Goal: Information Seeking & Learning: Learn about a topic

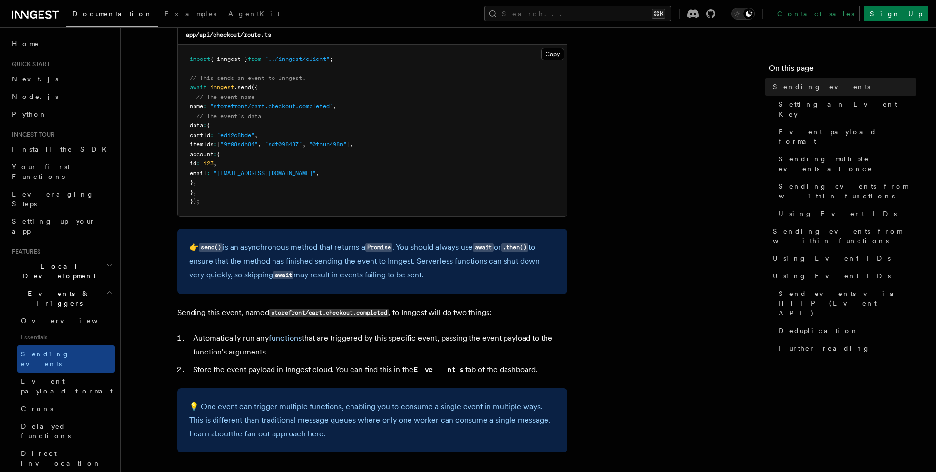
scroll to position [298, 0]
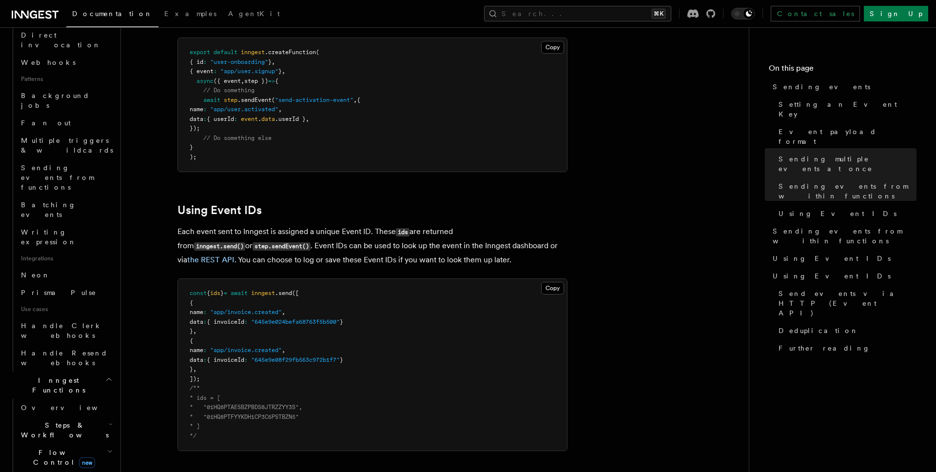
scroll to position [1324, 0]
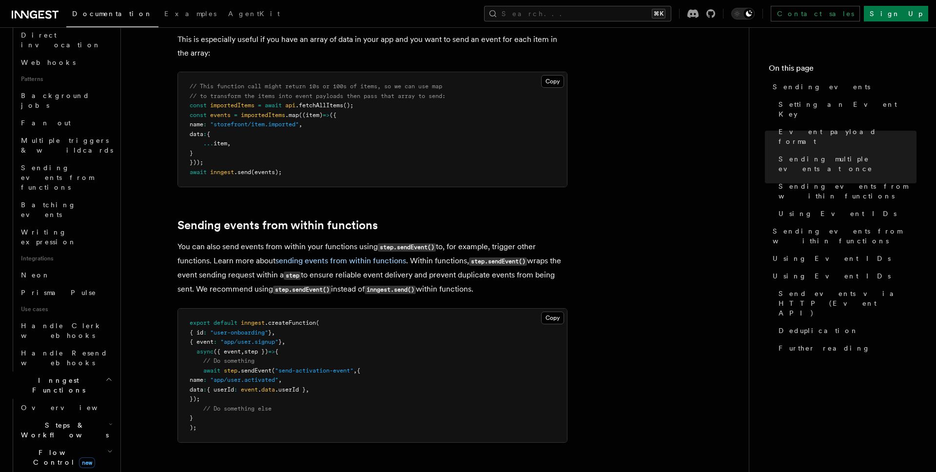
click at [97, 416] on h2 "Steps & Workflows" at bounding box center [65, 429] width 97 height 27
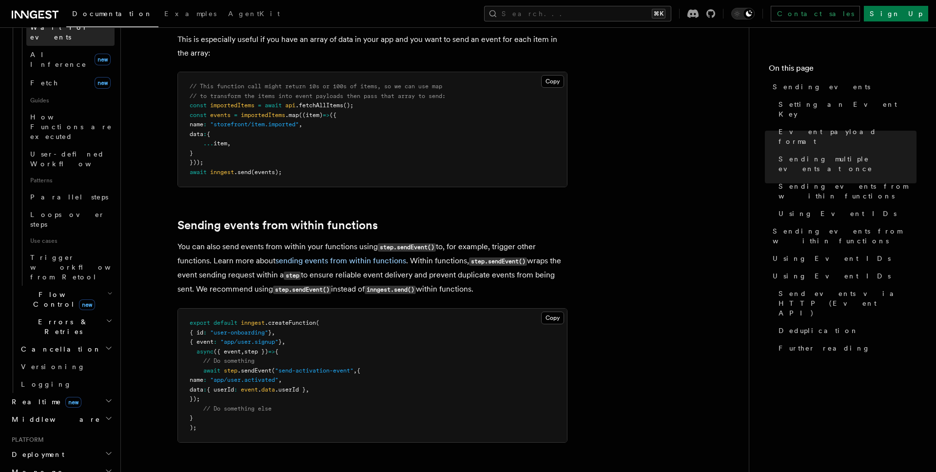
scroll to position [932, 0]
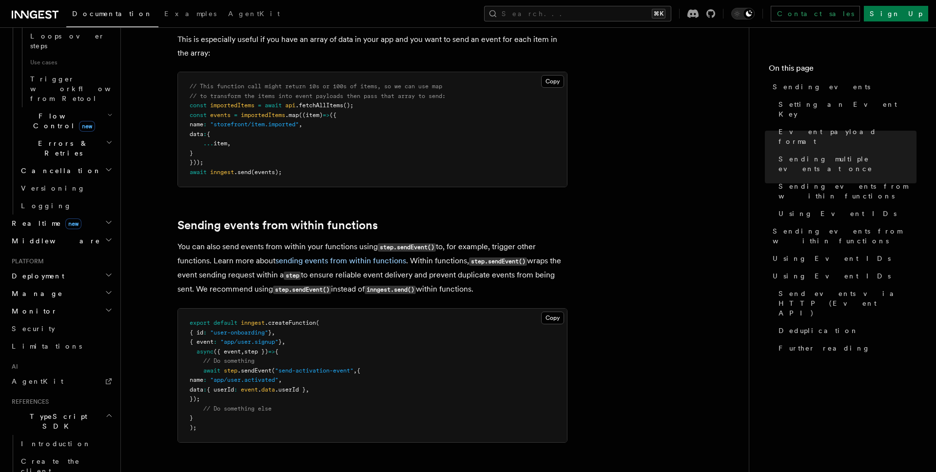
scroll to position [1118, 0]
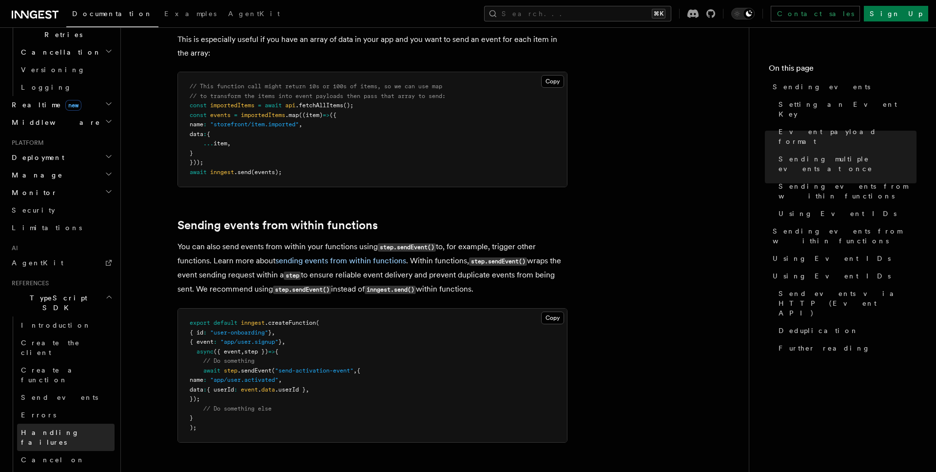
scroll to position [1170, 0]
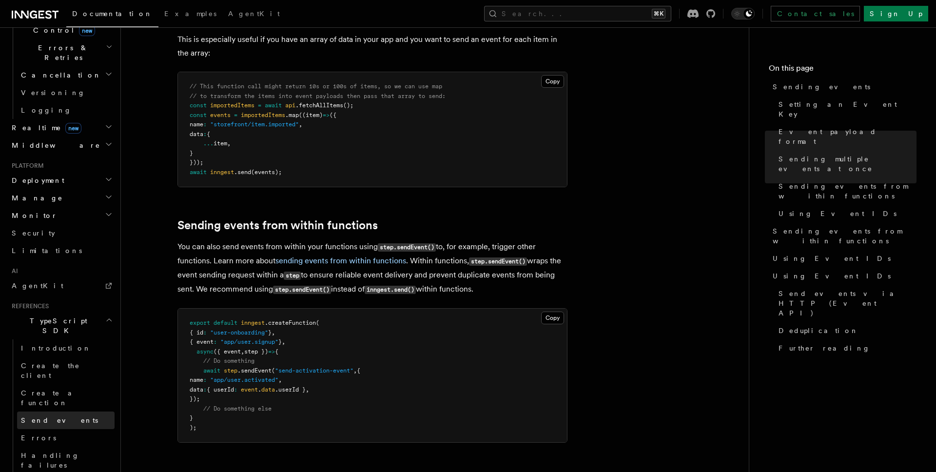
click at [56, 411] on link "Send events" at bounding box center [65, 420] width 97 height 18
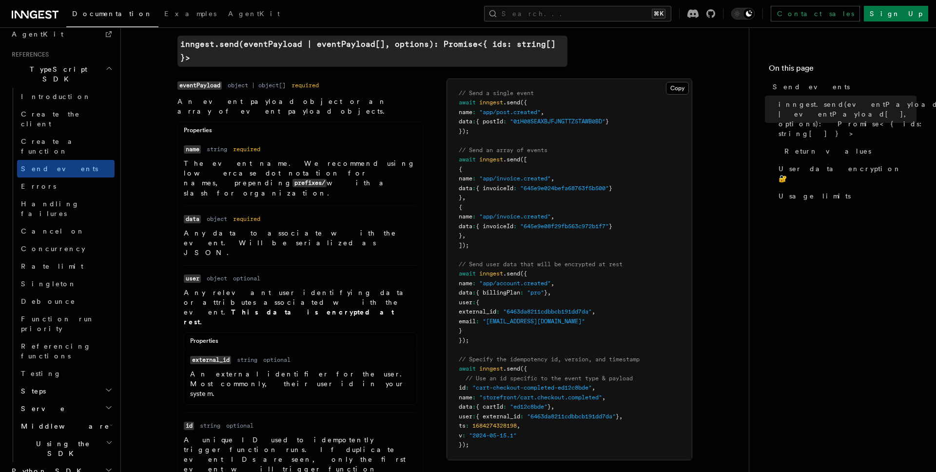
scroll to position [311, 0]
click at [401, 371] on p "An external identifier for the user. Most commonly, their user id in your syste…" at bounding box center [300, 385] width 220 height 29
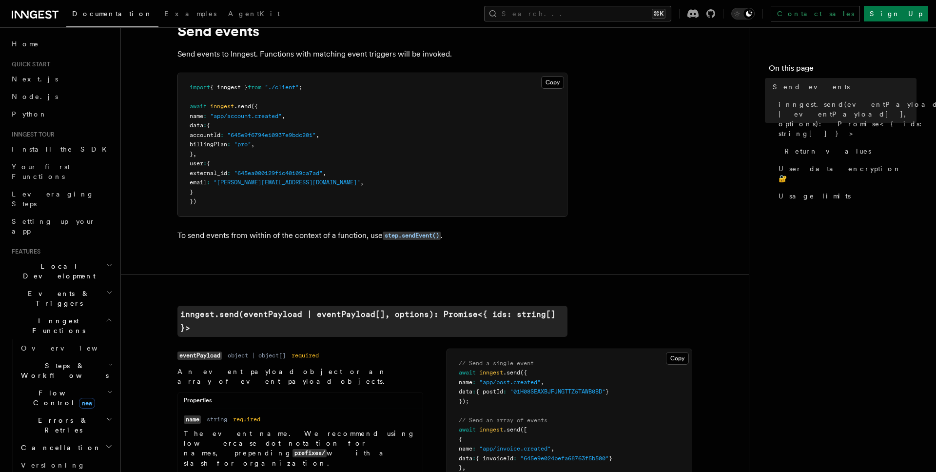
scroll to position [619, 0]
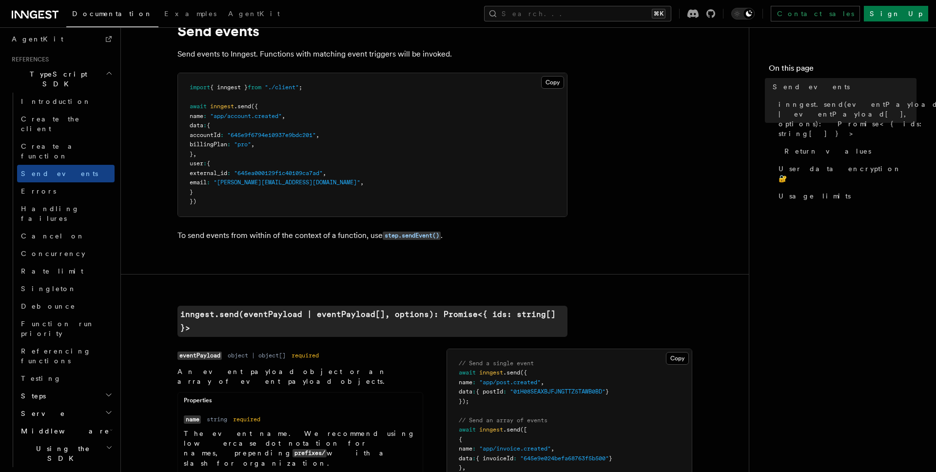
click at [86, 405] on h2 "Serve" at bounding box center [65, 414] width 97 height 18
click at [75, 422] on link "Configuration" at bounding box center [70, 431] width 88 height 18
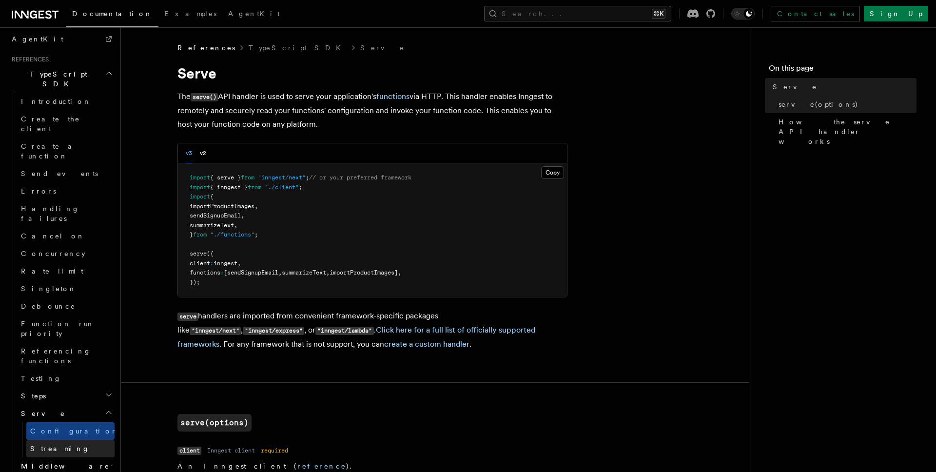
click at [65, 440] on link "Streaming" at bounding box center [70, 449] width 88 height 18
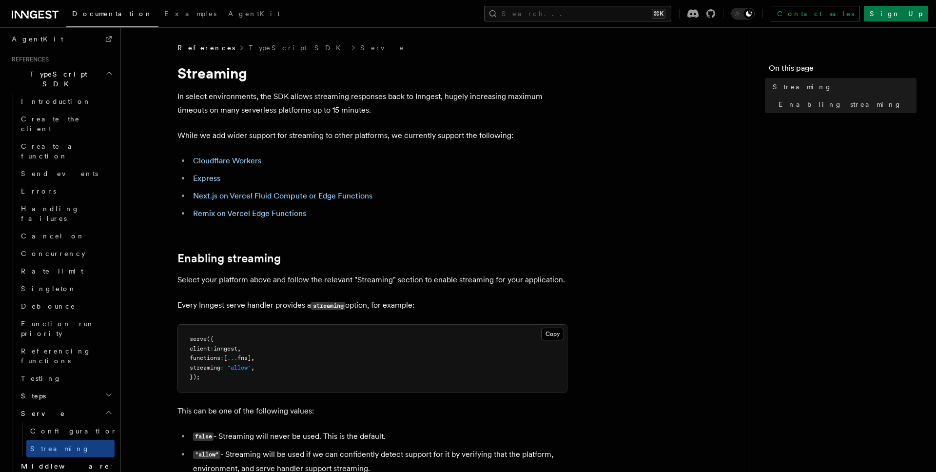
click at [54, 461] on span "Middleware" at bounding box center [63, 466] width 93 height 10
click at [69, 427] on span "Configuration" at bounding box center [74, 431] width 89 height 8
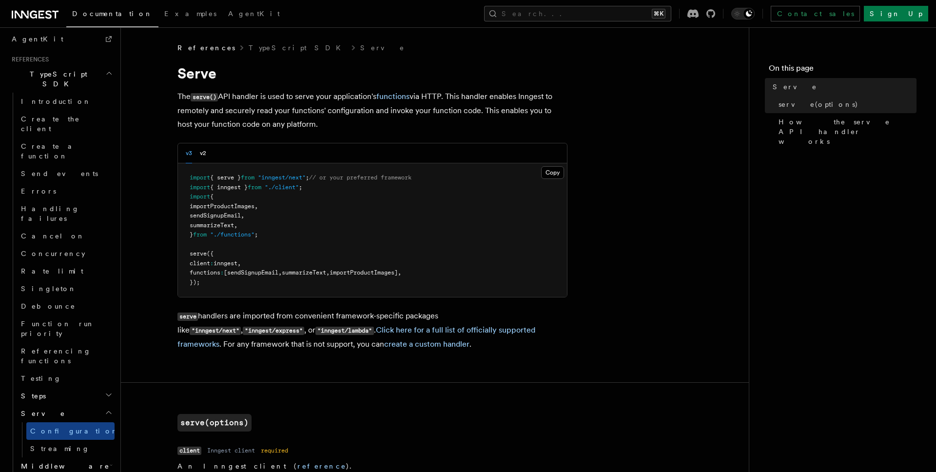
click at [70, 387] on h2 "Steps" at bounding box center [65, 396] width 97 height 18
click at [75, 462] on span "step.invoke()" at bounding box center [55, 466] width 51 height 8
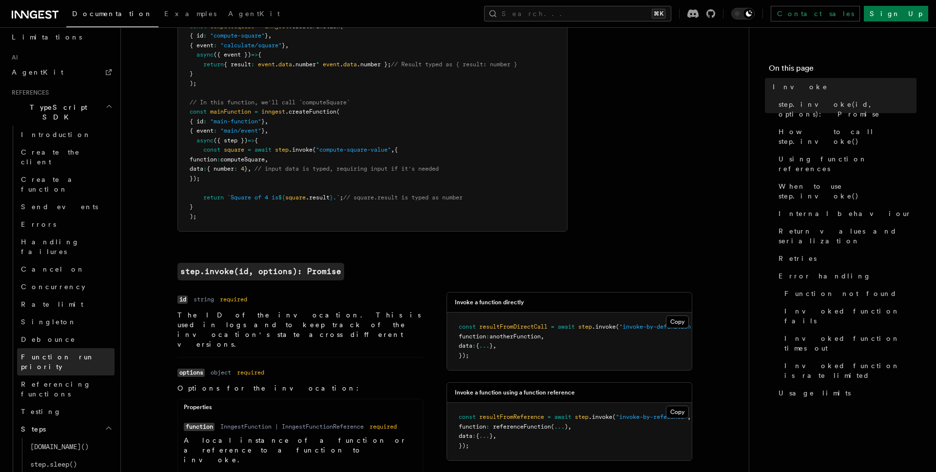
scroll to position [584, 0]
click at [54, 298] on link "Rate limit" at bounding box center [65, 307] width 97 height 18
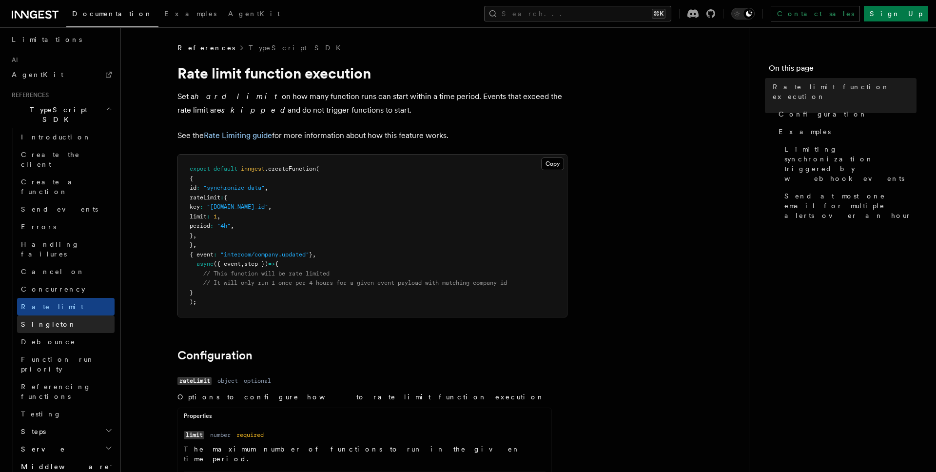
click at [48, 320] on span "Singleton" at bounding box center [49, 324] width 56 height 8
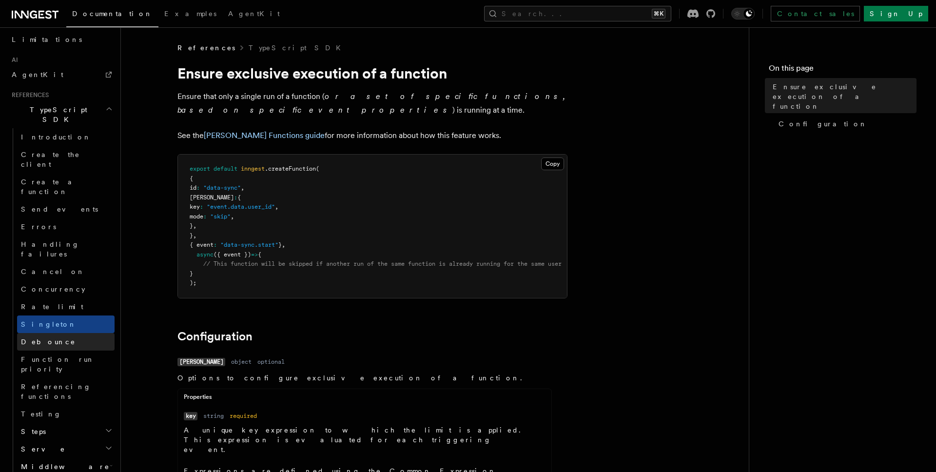
click at [50, 338] on span "Debounce" at bounding box center [48, 342] width 55 height 8
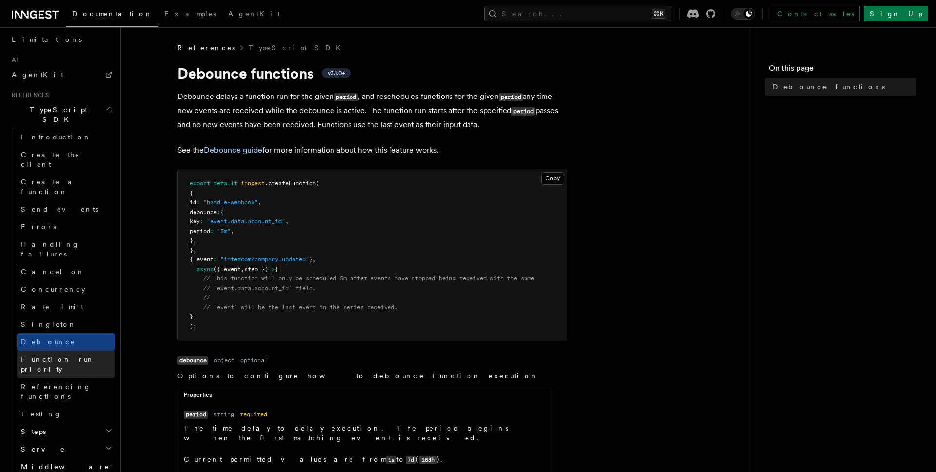
click at [67, 355] on span "Function run priority" at bounding box center [58, 364] width 74 height 18
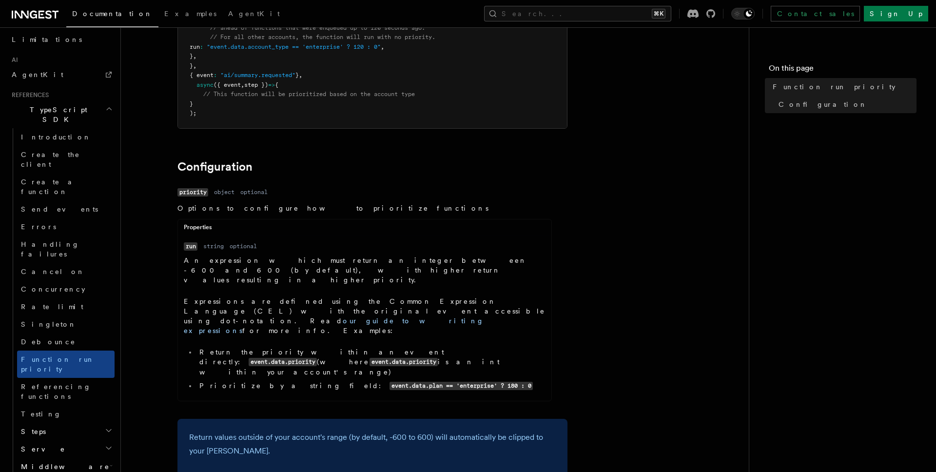
scroll to position [216, 0]
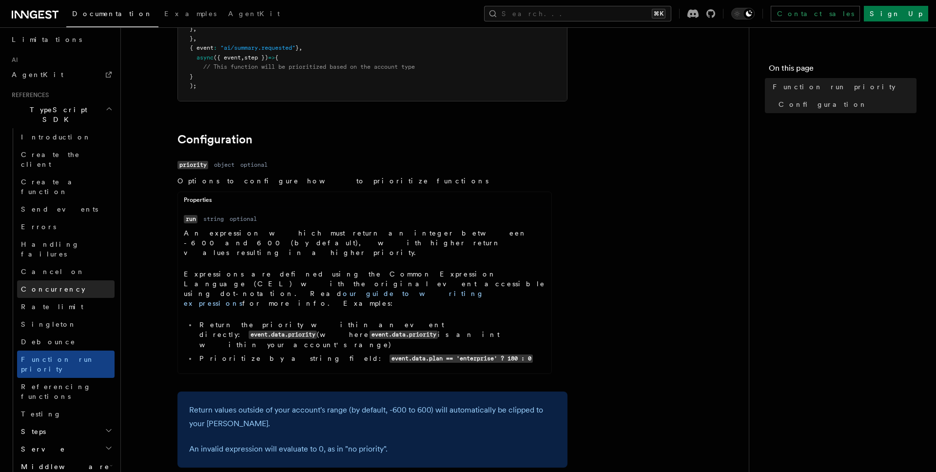
click at [63, 280] on link "Concurrency" at bounding box center [65, 289] width 97 height 18
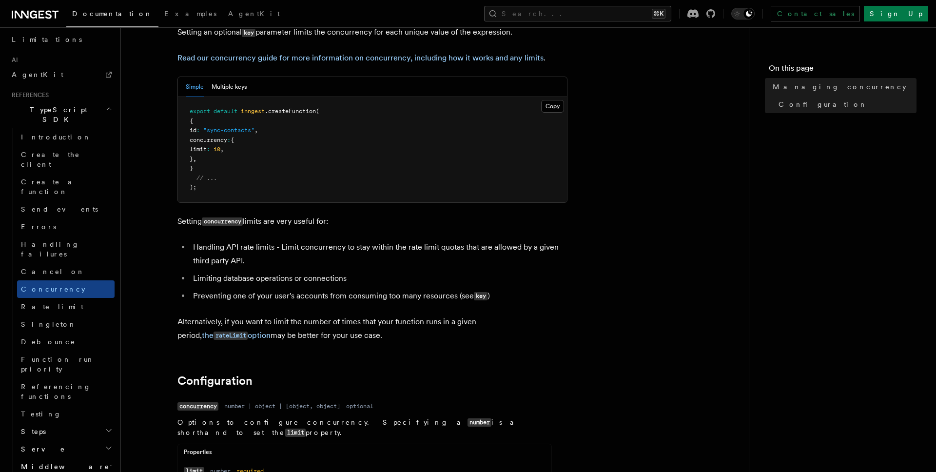
scroll to position [85, 0]
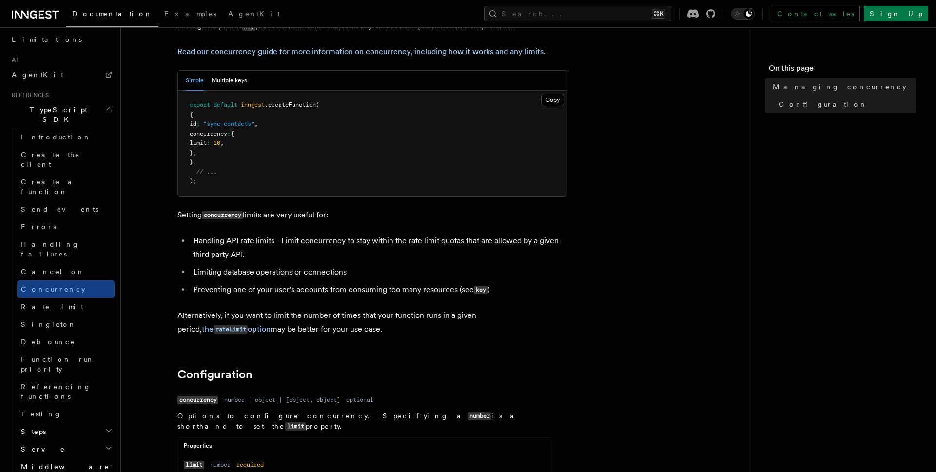
click at [403, 239] on li "Handling API rate limits - Limit concurrency to stay within the rate limit quot…" at bounding box center [378, 247] width 377 height 27
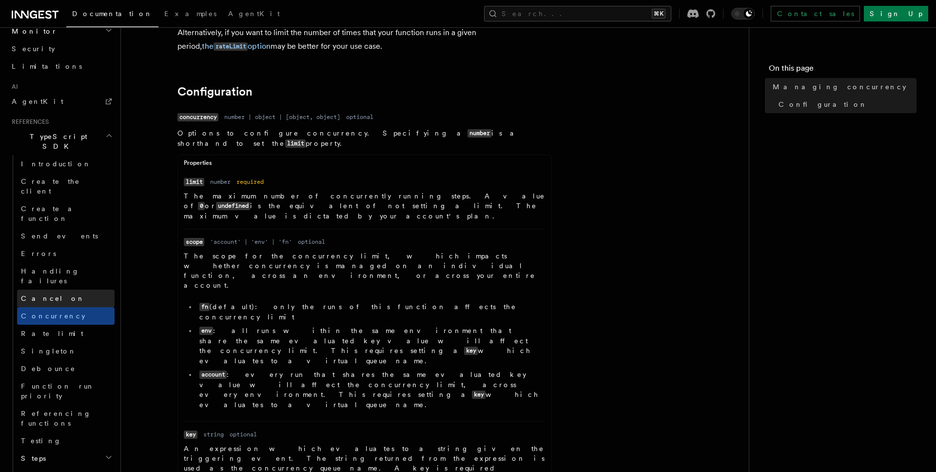
scroll to position [555, 0]
click at [50, 161] on span "Introduction" at bounding box center [56, 165] width 70 height 8
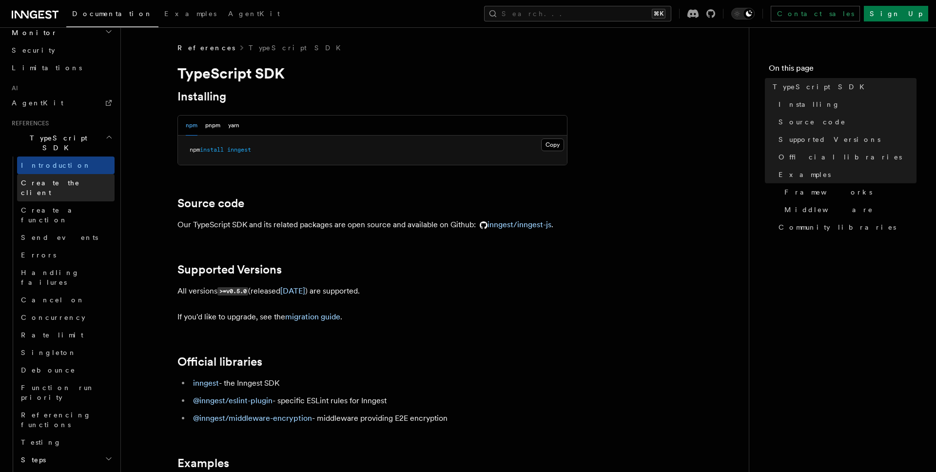
click at [50, 174] on link "Create the client" at bounding box center [65, 187] width 97 height 27
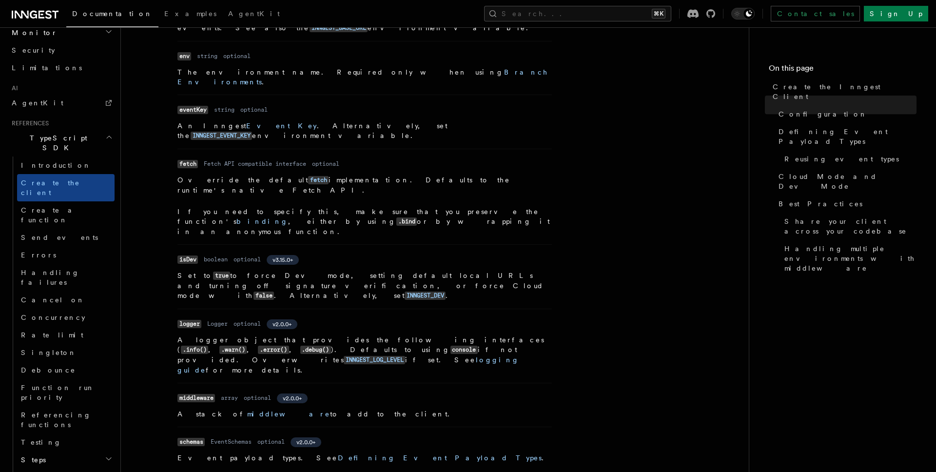
scroll to position [350, 0]
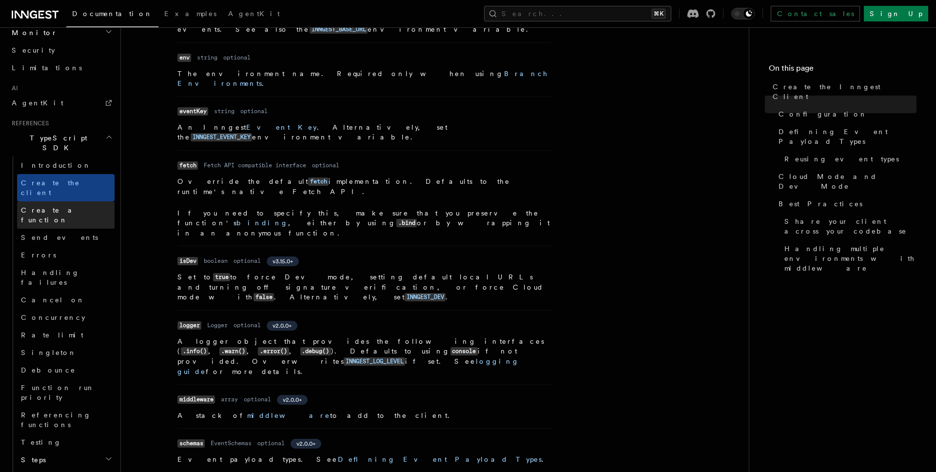
click at [54, 206] on span "Create a function" at bounding box center [50, 215] width 58 height 18
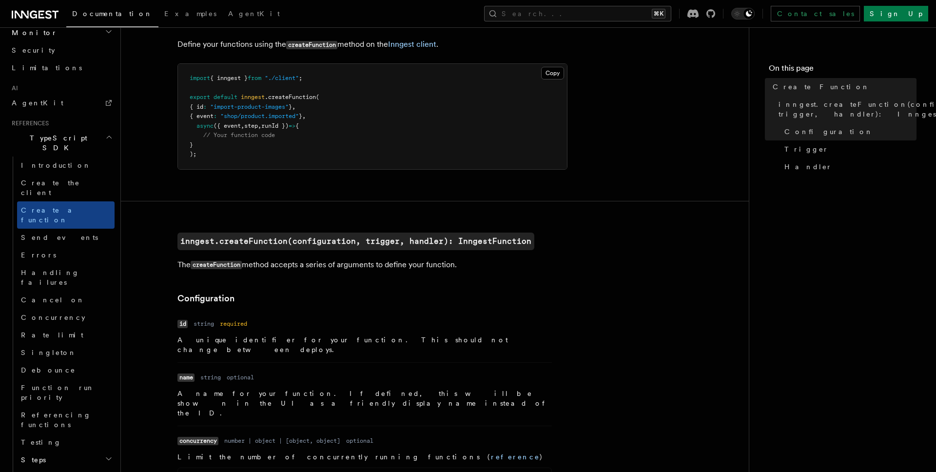
scroll to position [207, 0]
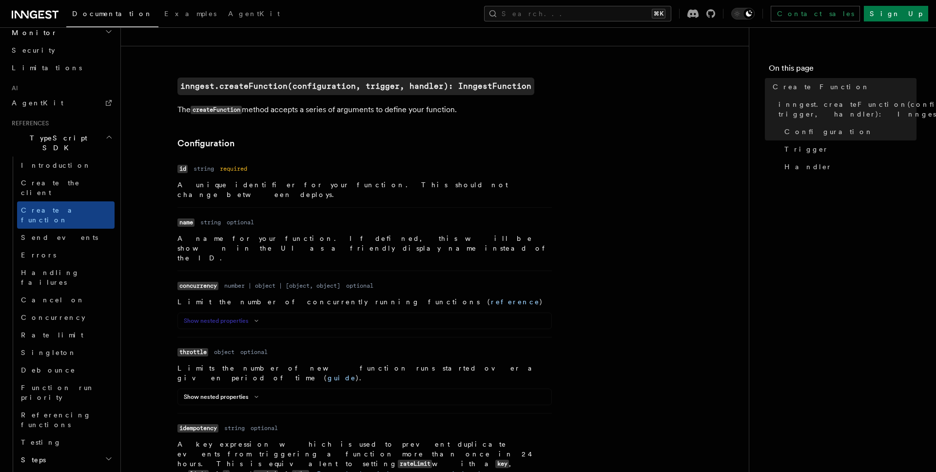
click at [258, 318] on icon at bounding box center [257, 321] width 12 height 6
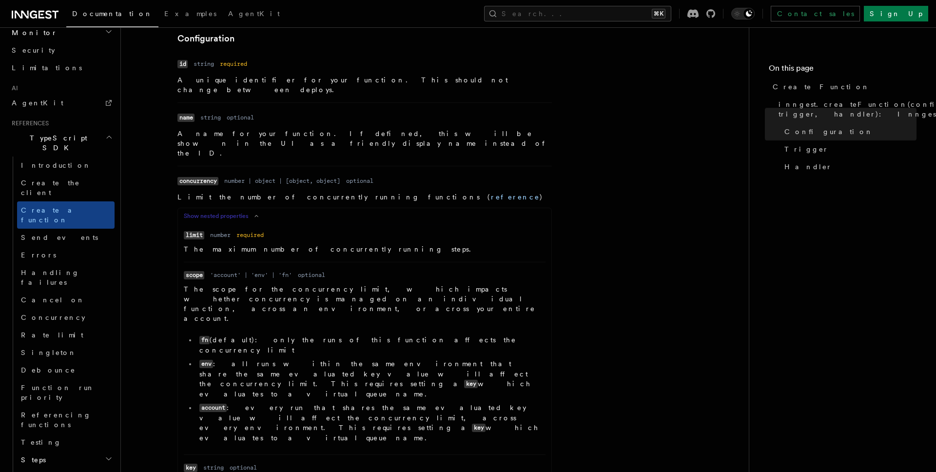
scroll to position [313, 0]
click at [250, 211] on button "Show nested properties" at bounding box center [223, 215] width 78 height 8
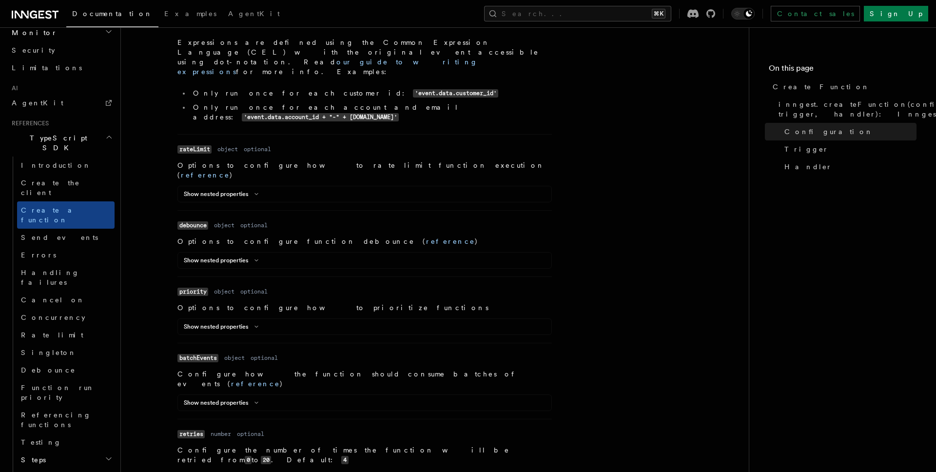
scroll to position [709, 0]
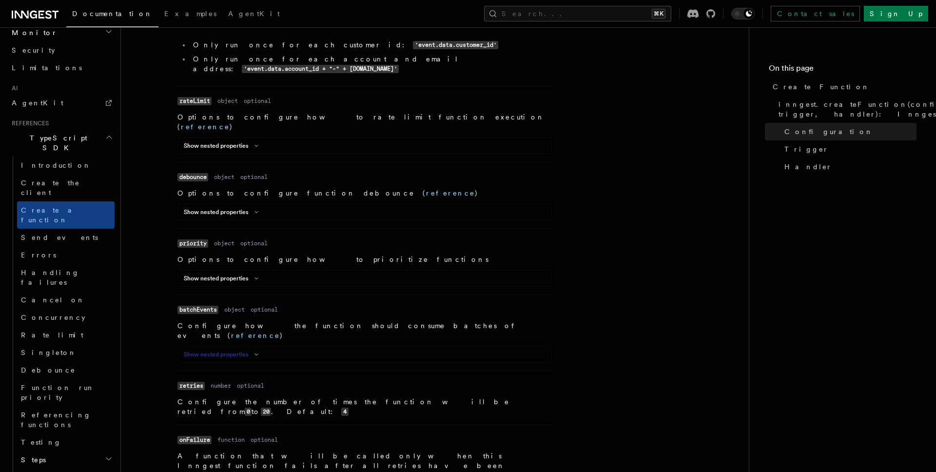
click at [256, 351] on icon at bounding box center [257, 354] width 12 height 6
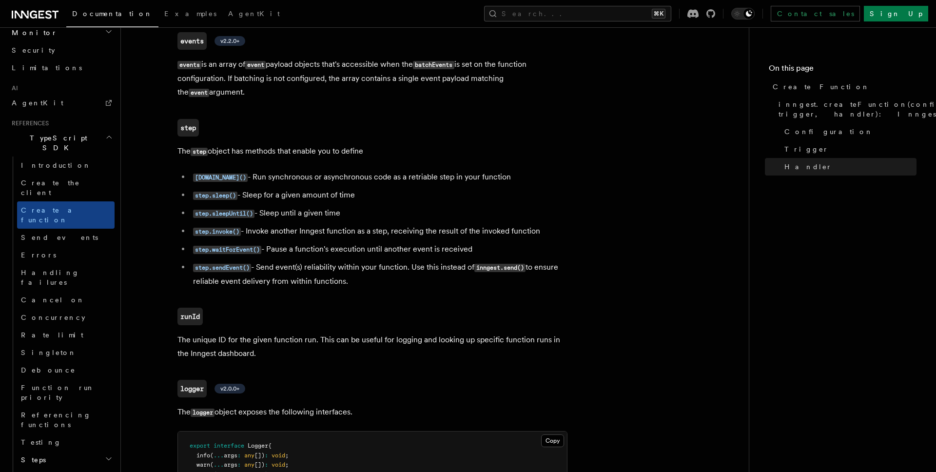
scroll to position [2519, 0]
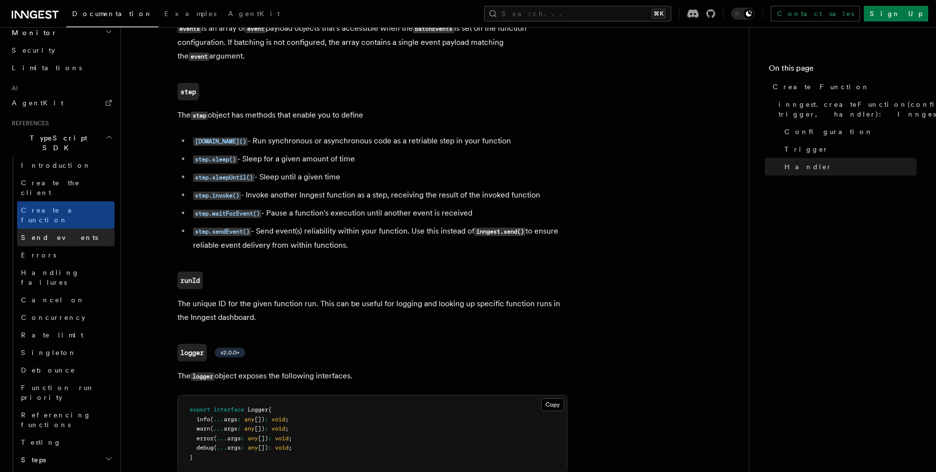
click at [46, 234] on span "Send events" at bounding box center [59, 238] width 77 height 8
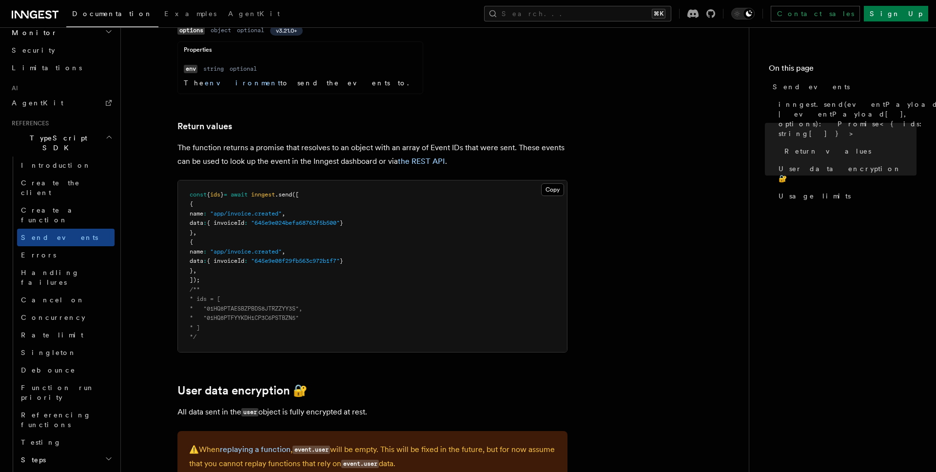
scroll to position [1107, 0]
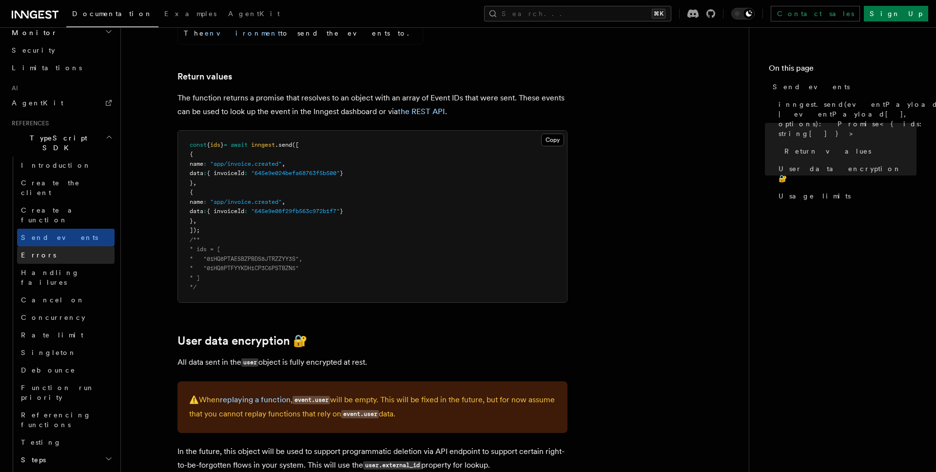
click at [52, 246] on link "Errors" at bounding box center [65, 255] width 97 height 18
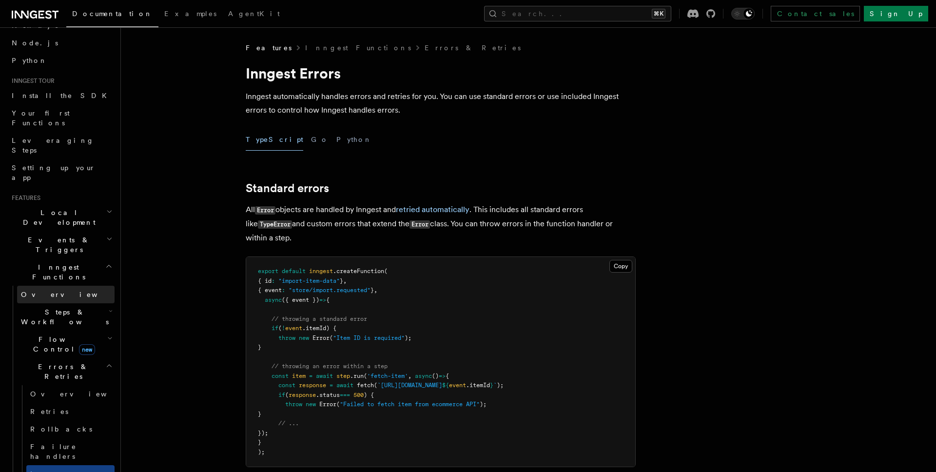
scroll to position [105, 0]
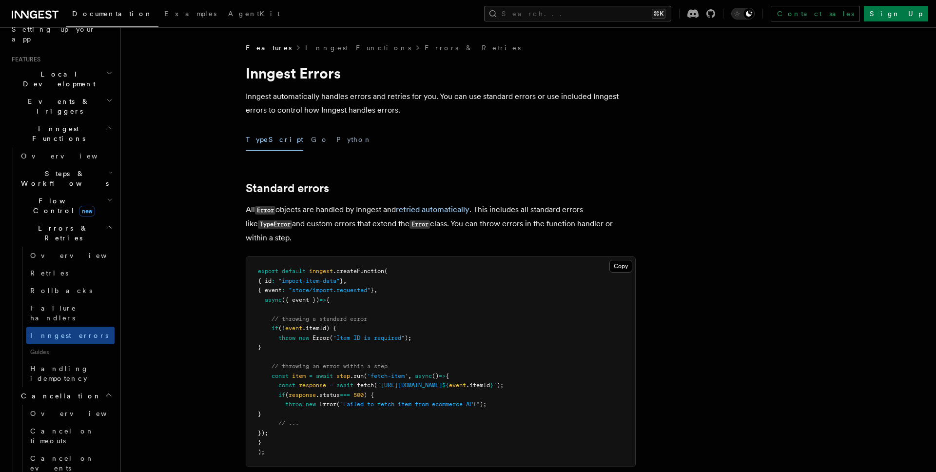
scroll to position [299, 0]
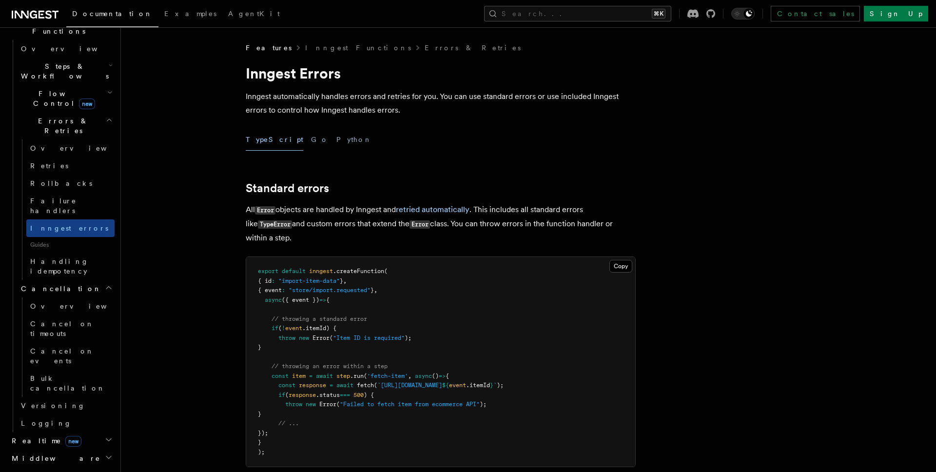
click at [65, 449] on h2 "Middleware" at bounding box center [61, 458] width 107 height 18
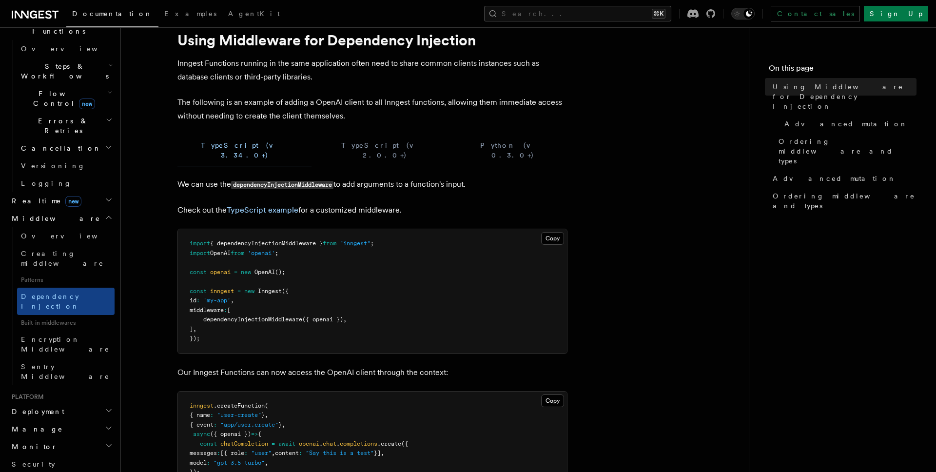
scroll to position [39, 0]
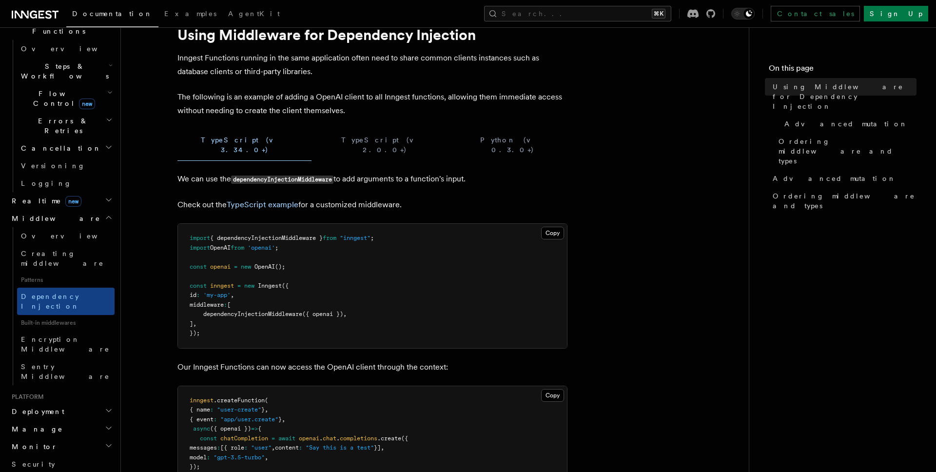
click at [78, 403] on h2 "Deployment" at bounding box center [61, 412] width 107 height 18
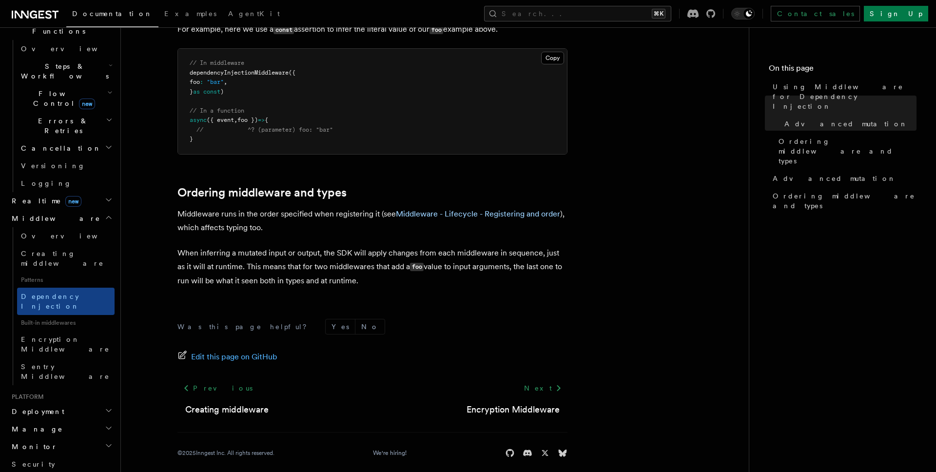
scroll to position [0, 0]
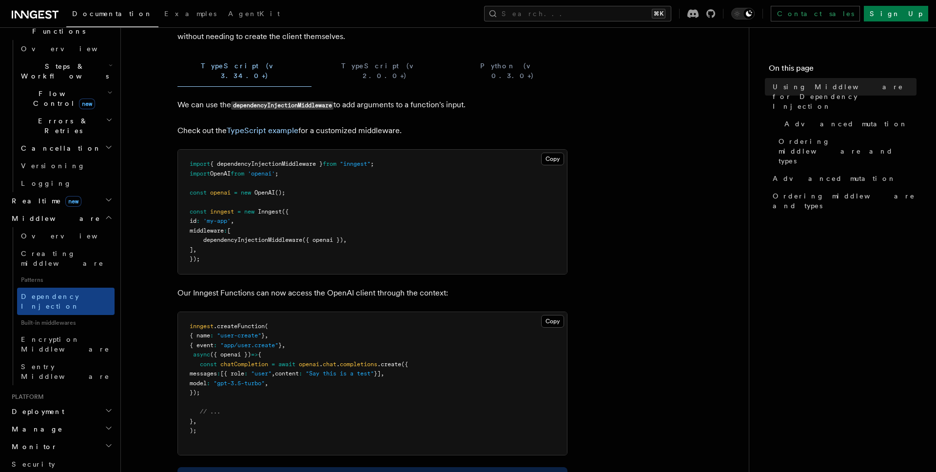
scroll to position [140, 0]
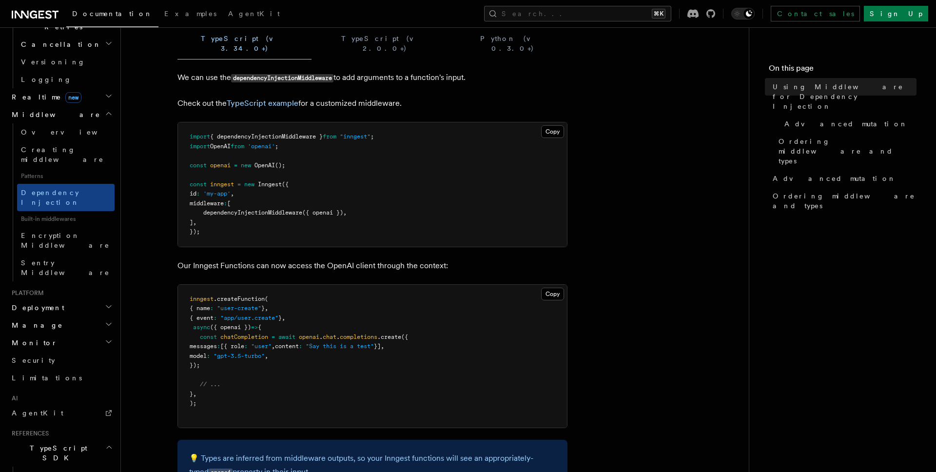
scroll to position [599, 0]
